Goal: Communication & Community: Answer question/provide support

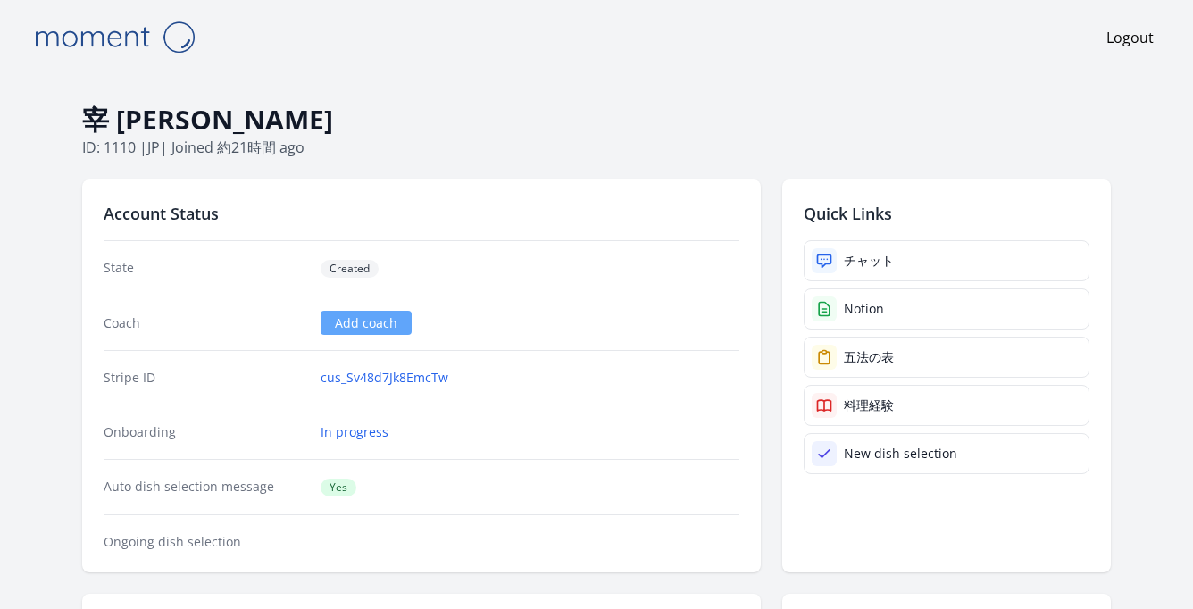
click at [877, 257] on div "チャット" at bounding box center [869, 261] width 50 height 18
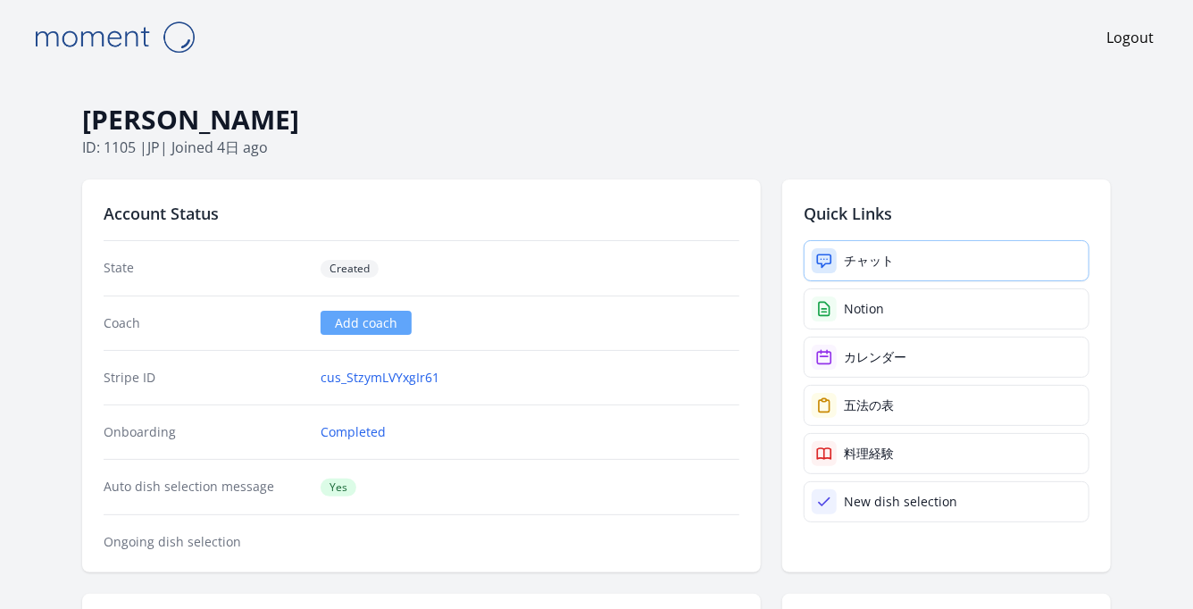
click at [836, 252] on div at bounding box center [823, 260] width 25 height 25
click at [869, 246] on link "チャット" at bounding box center [946, 260] width 286 height 41
click at [869, 260] on div "チャット" at bounding box center [869, 261] width 50 height 18
click at [850, 256] on div "チャット" at bounding box center [869, 261] width 50 height 18
click at [861, 253] on div "チャット" at bounding box center [869, 261] width 50 height 18
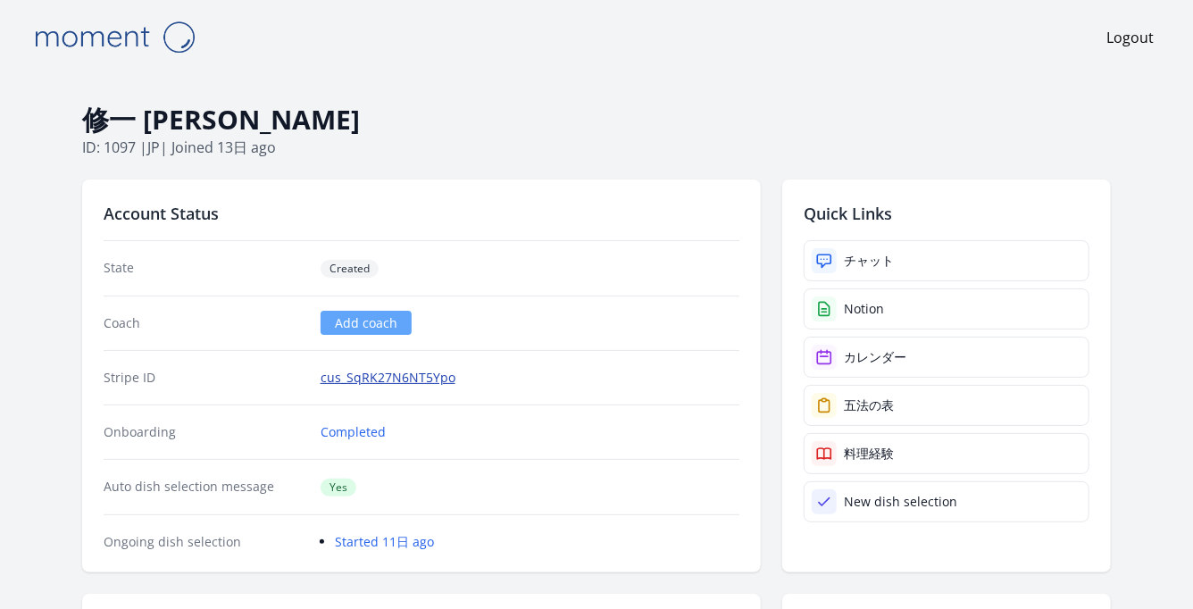
click at [426, 379] on link "cus_SqRK27N6NT5Ypo" at bounding box center [387, 378] width 135 height 18
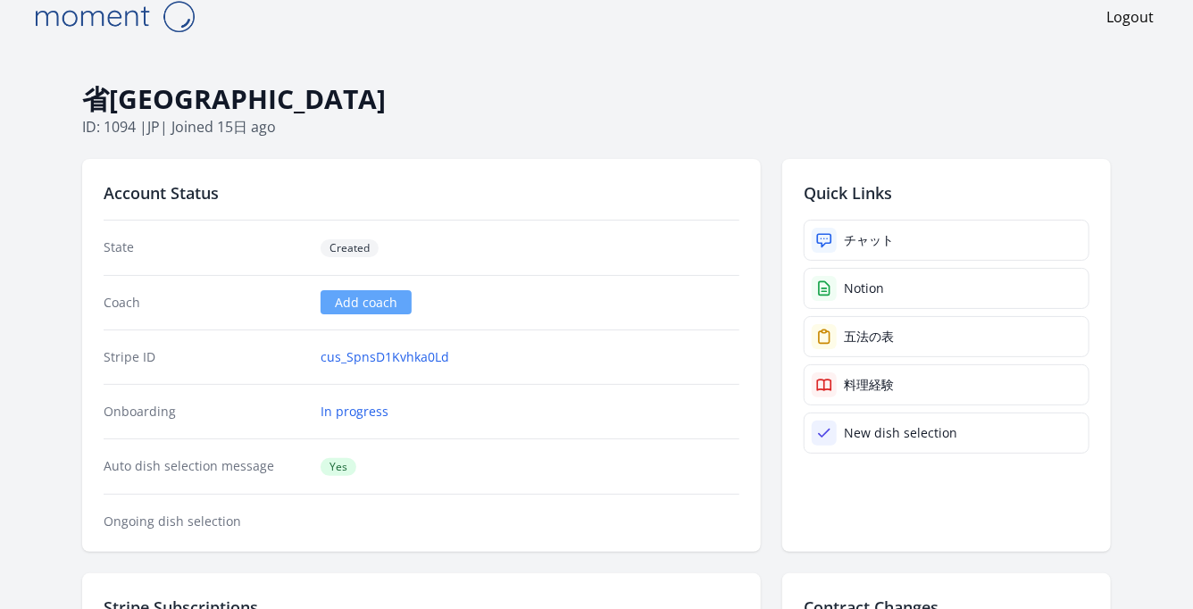
scroll to position [43, 0]
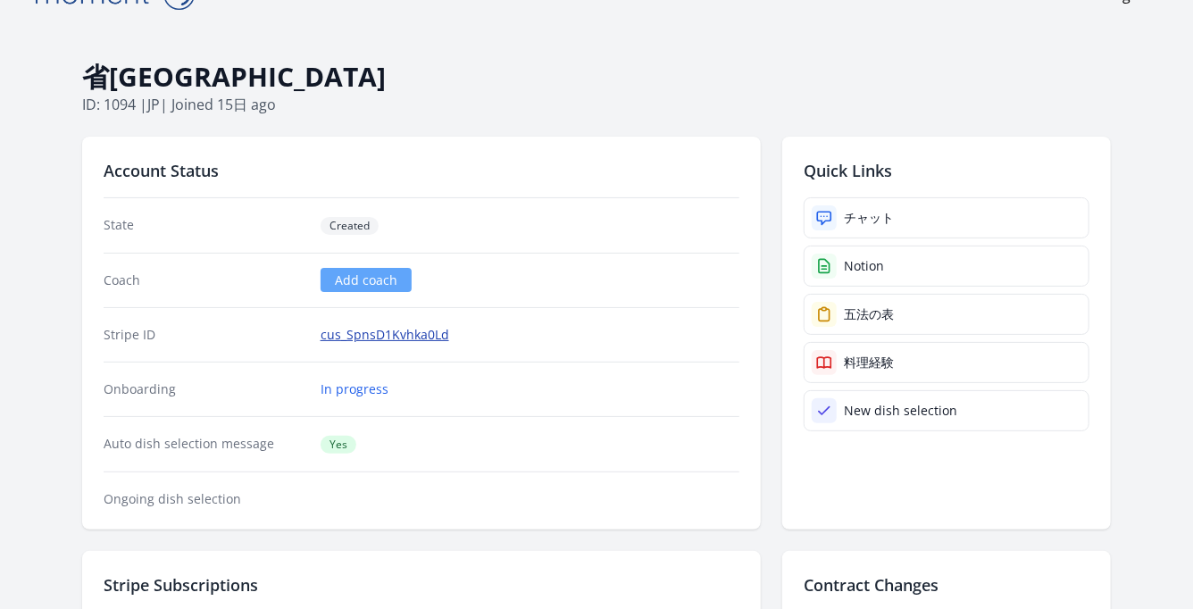
click at [436, 339] on link "cus_SpnsD1Kvhka0Ld" at bounding box center [384, 335] width 129 height 18
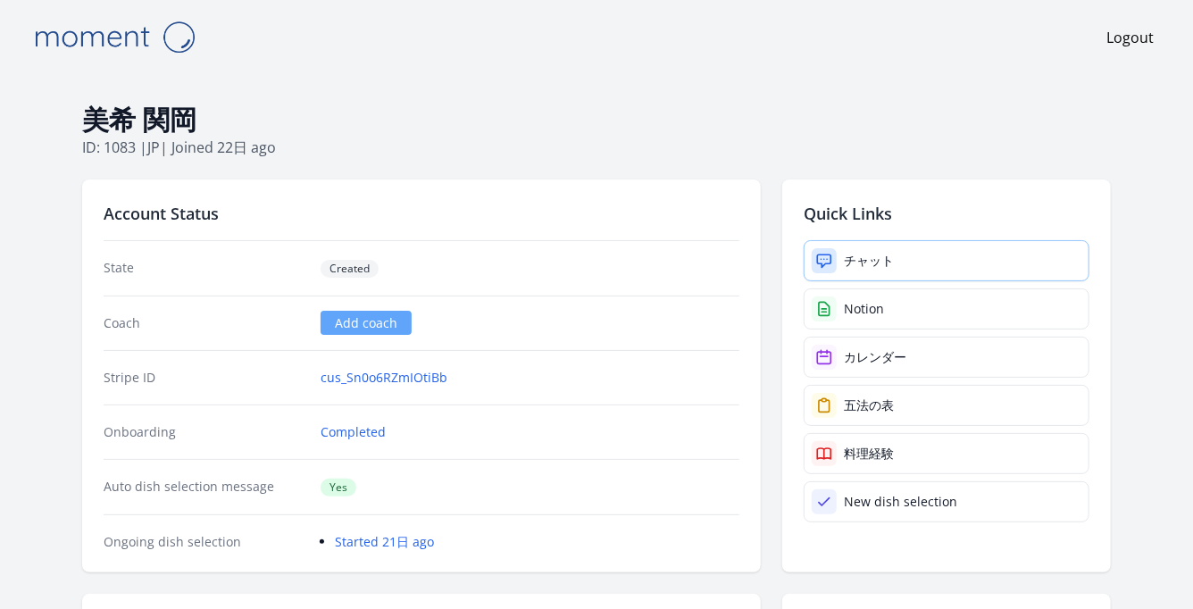
click at [858, 246] on link "チャット" at bounding box center [946, 260] width 286 height 41
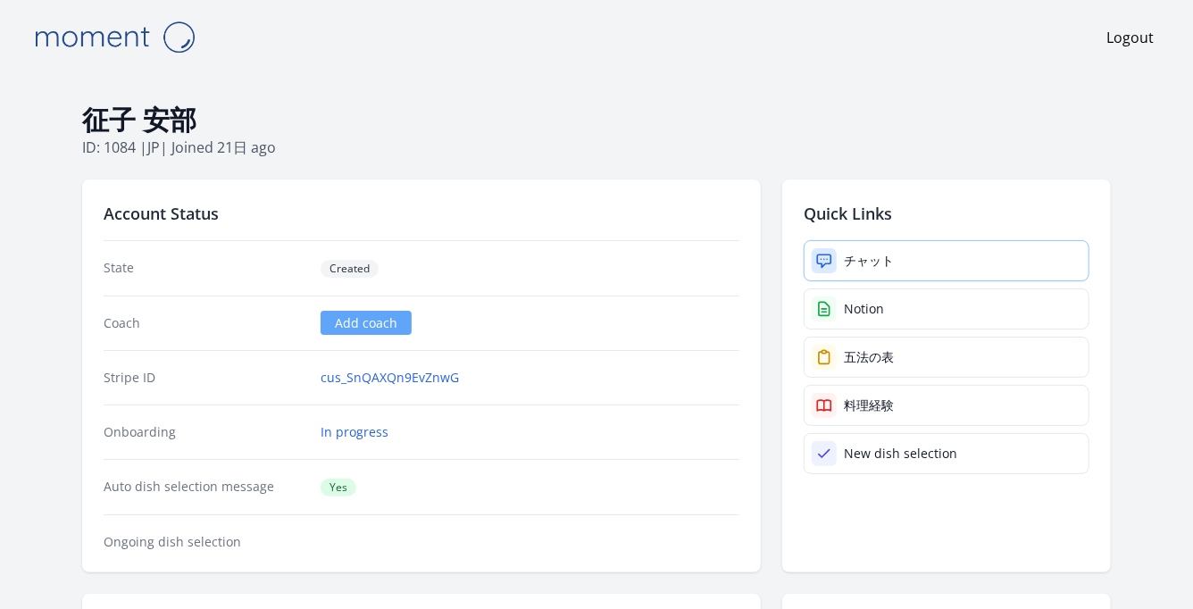
click at [874, 257] on div "チャット" at bounding box center [869, 261] width 50 height 18
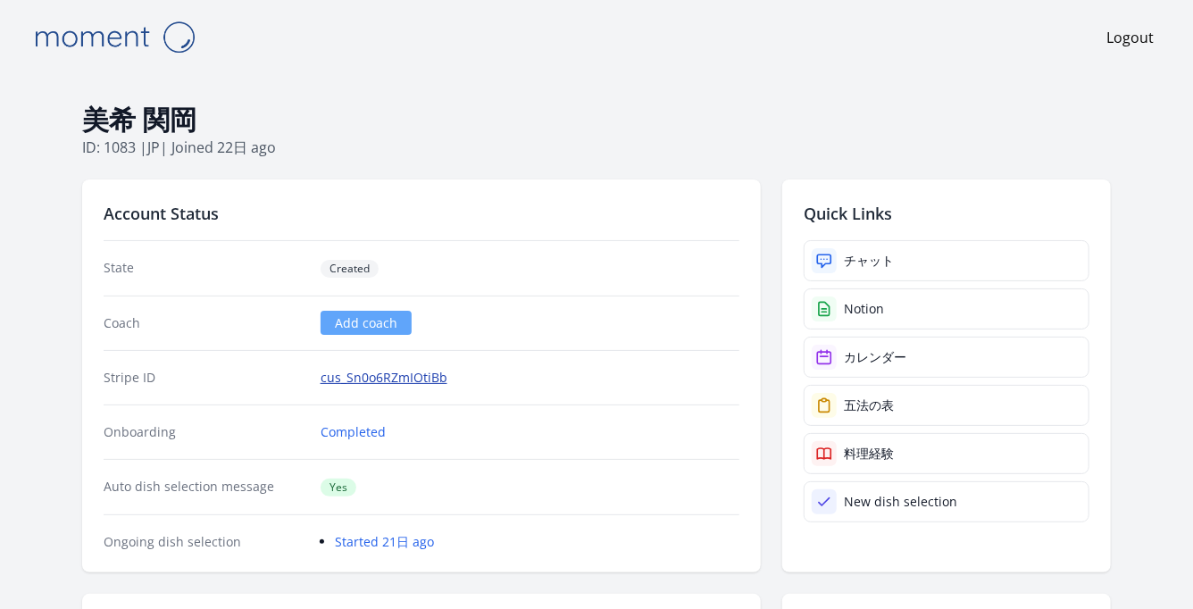
click at [406, 371] on link "cus_Sn0o6RZmIOtiBb" at bounding box center [383, 378] width 127 height 18
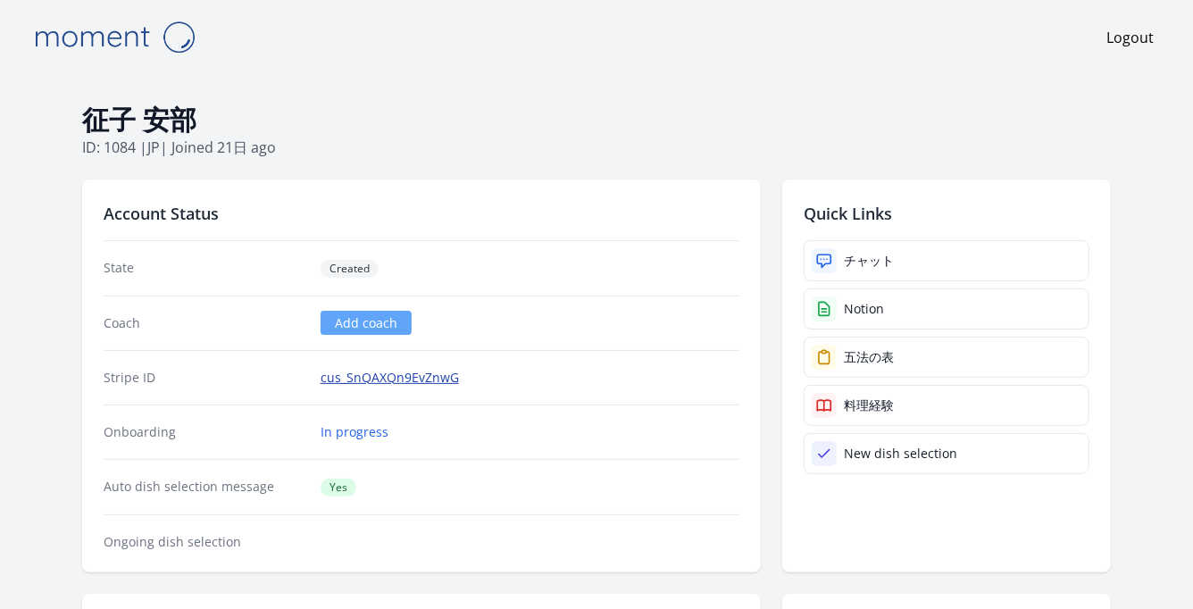
click at [390, 379] on link "cus_SnQAXQn9EvZnwG" at bounding box center [389, 378] width 138 height 18
click at [361, 375] on link "cus_SnQAXQn9EvZnwG" at bounding box center [389, 378] width 138 height 18
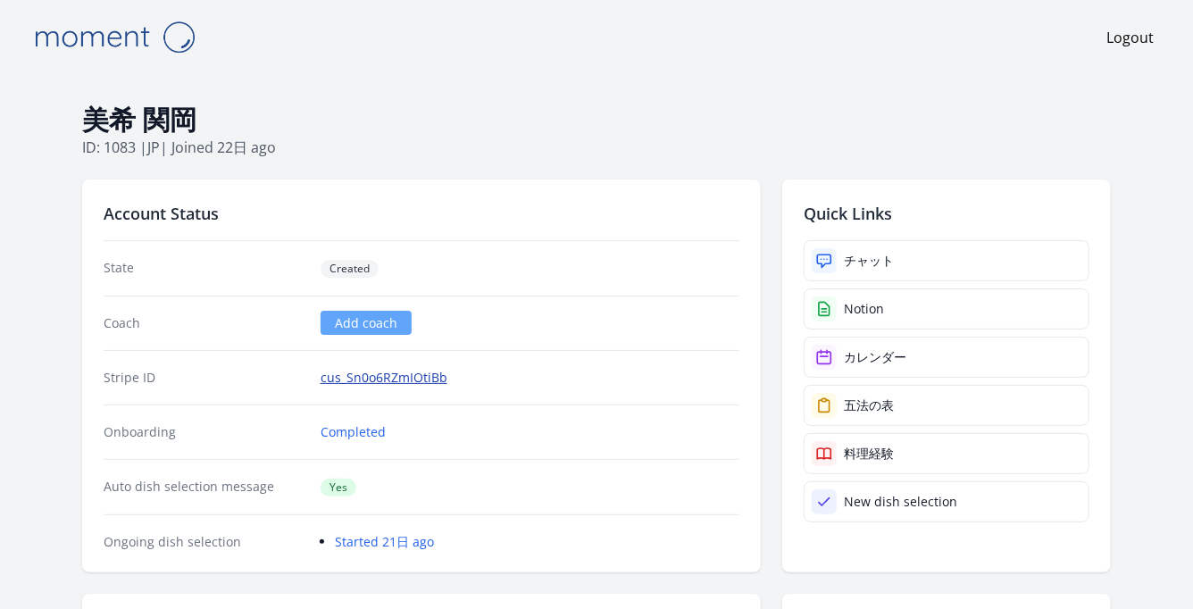
click at [371, 377] on link "cus_Sn0o6RZmIOtiBb" at bounding box center [383, 378] width 127 height 18
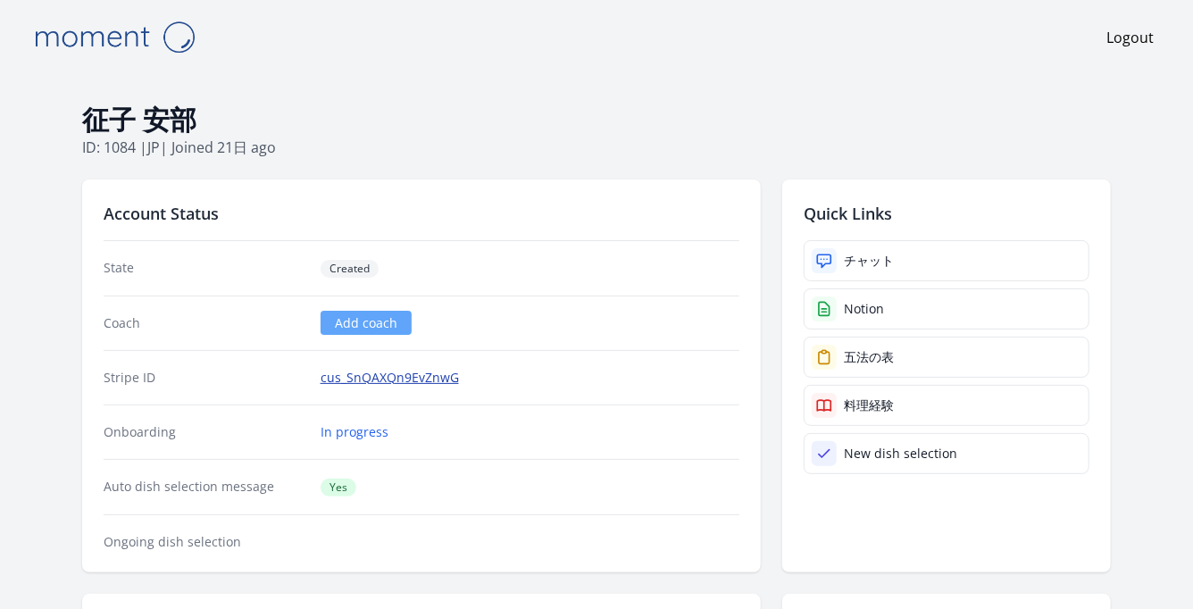
click at [393, 373] on link "cus_SnQAXQn9EvZnwG" at bounding box center [389, 378] width 138 height 18
